Goal: Task Accomplishment & Management: Complete application form

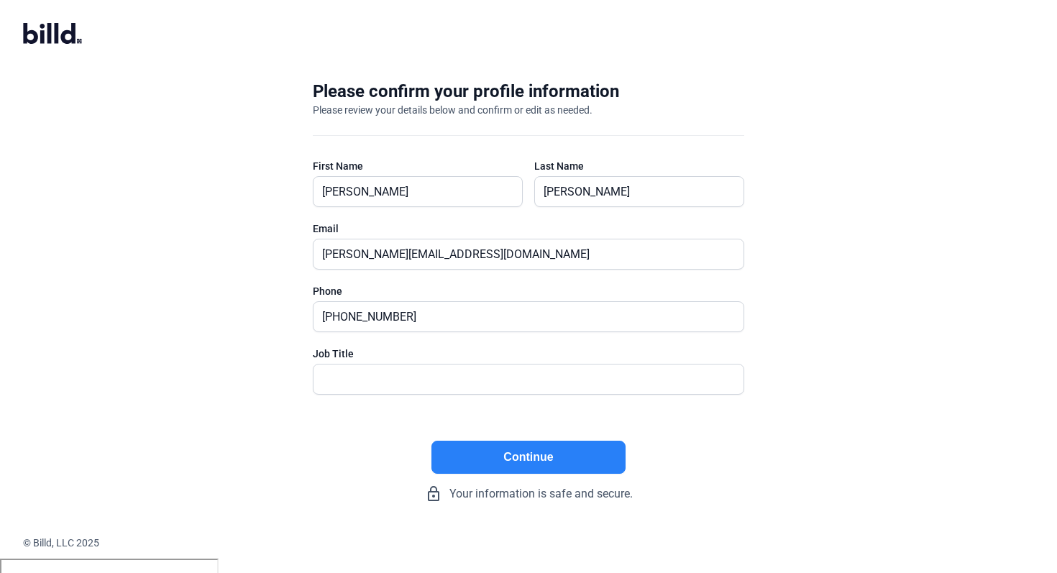
click at [765, 52] on confirm-profile "Please confirm your profile information Please review your details below and co…" at bounding box center [528, 286] width 1057 height 573
click at [696, 59] on div "Please confirm your profile information Please review your details below and co…" at bounding box center [529, 291] width 478 height 469
drag, startPoint x: 794, startPoint y: 40, endPoint x: 775, endPoint y: 34, distance: 20.3
click at [783, 36] on billd-logo-black-icon at bounding box center [540, 35] width 1034 height 24
